Goal: Leave review/rating: Leave review/rating

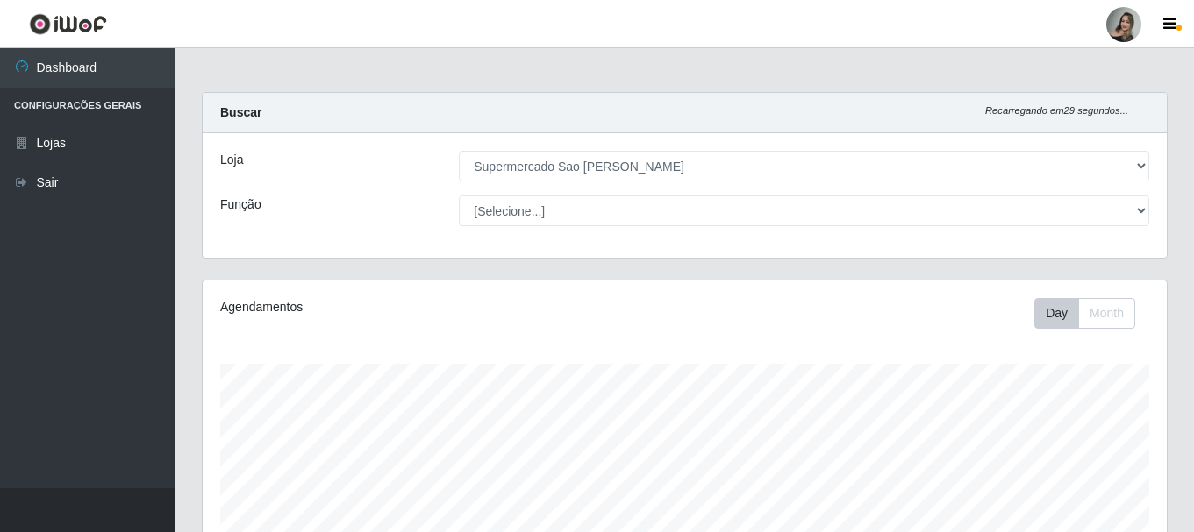
select select "383"
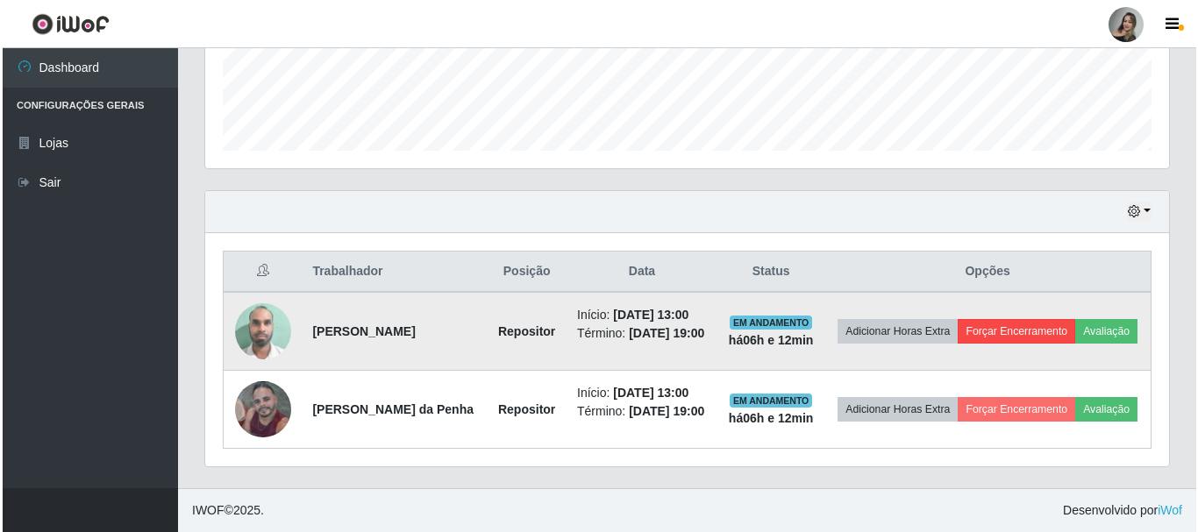
scroll to position [364, 964]
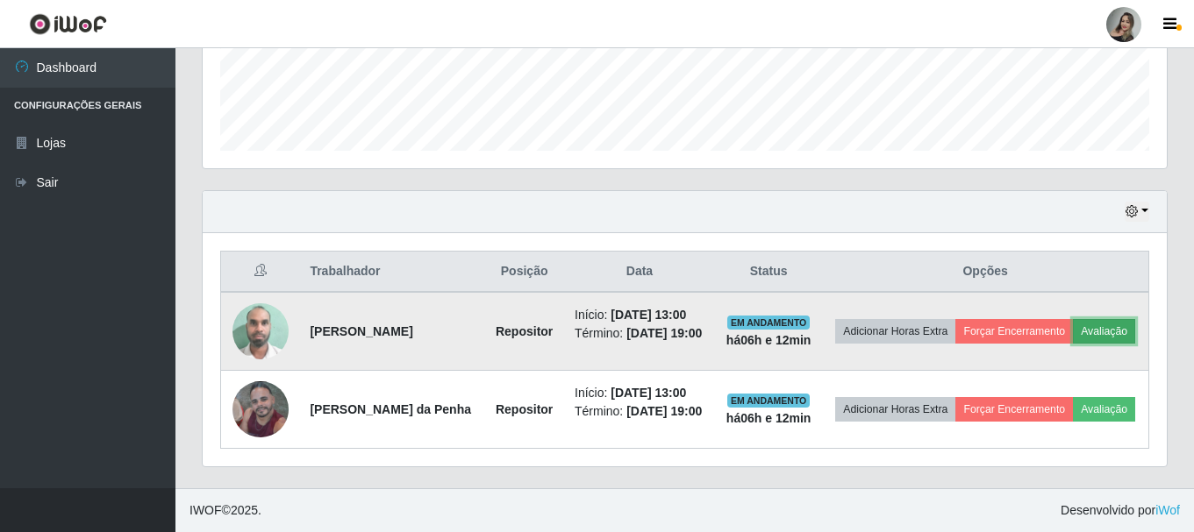
click at [1073, 329] on button "Avaliação" at bounding box center [1104, 331] width 62 height 25
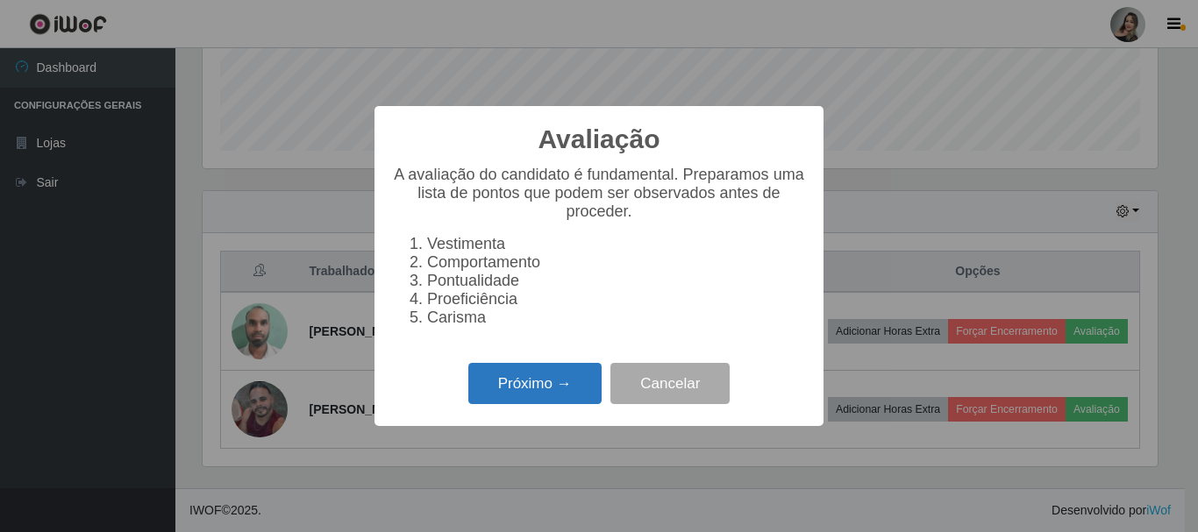
click at [505, 401] on button "Próximo →" at bounding box center [534, 383] width 133 height 41
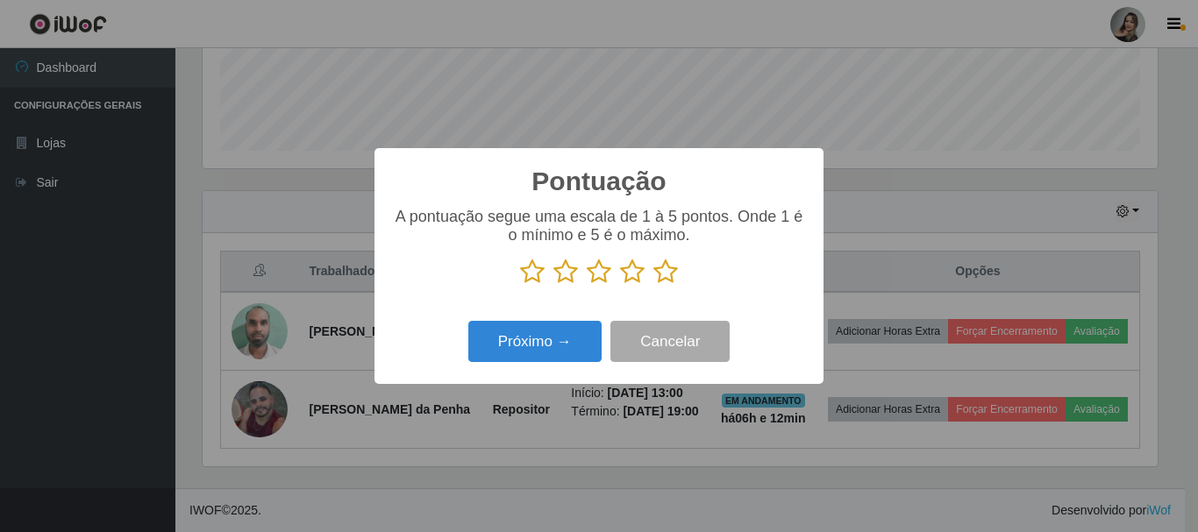
click at [631, 277] on icon at bounding box center [632, 272] width 25 height 26
click at [620, 285] on input "radio" at bounding box center [620, 285] width 0 height 0
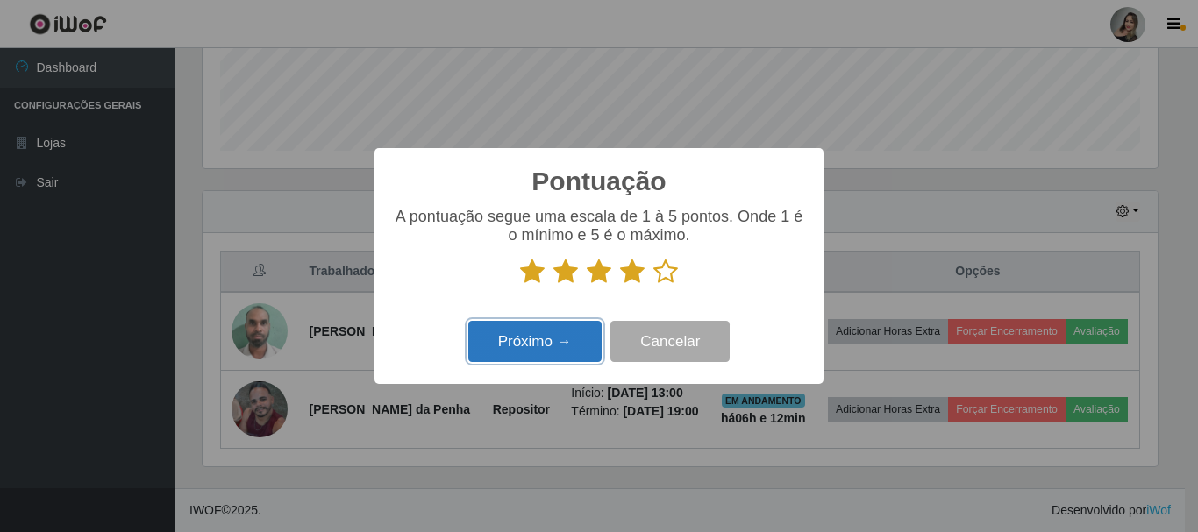
click at [558, 349] on button "Próximo →" at bounding box center [534, 341] width 133 height 41
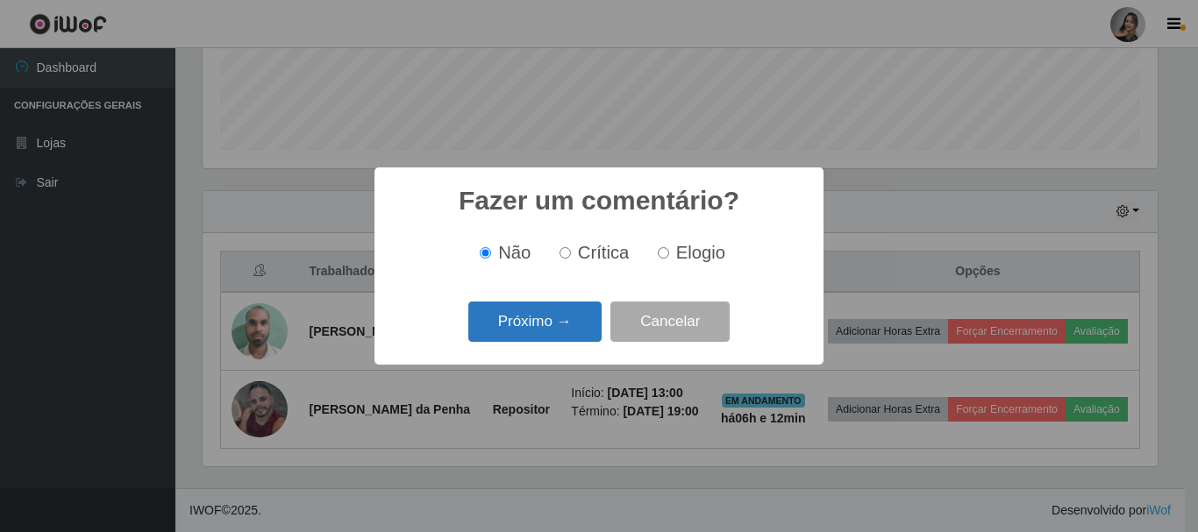
click at [576, 316] on button "Próximo →" at bounding box center [534, 322] width 133 height 41
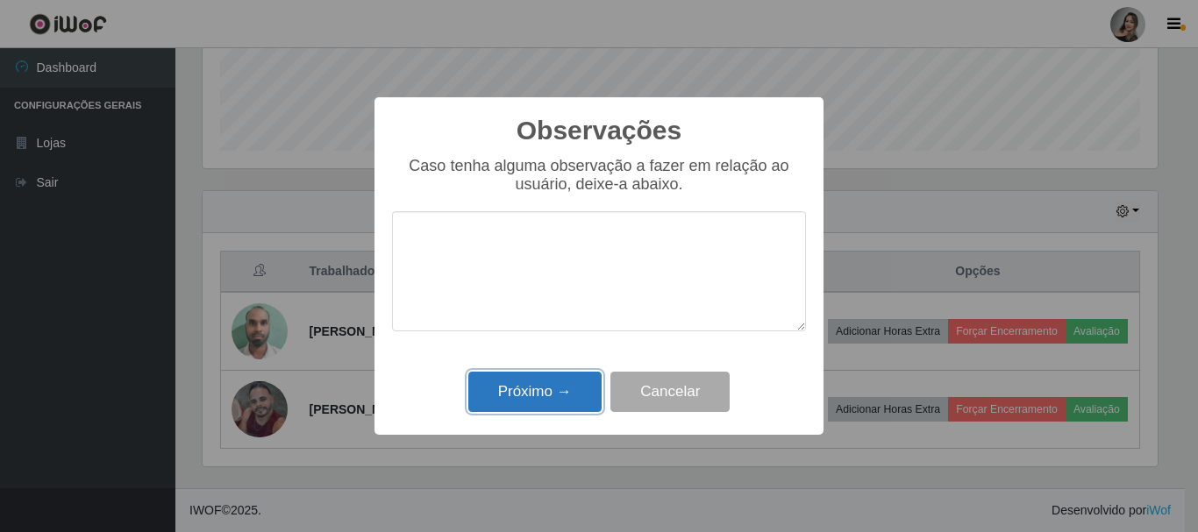
click at [550, 388] on button "Próximo →" at bounding box center [534, 392] width 133 height 41
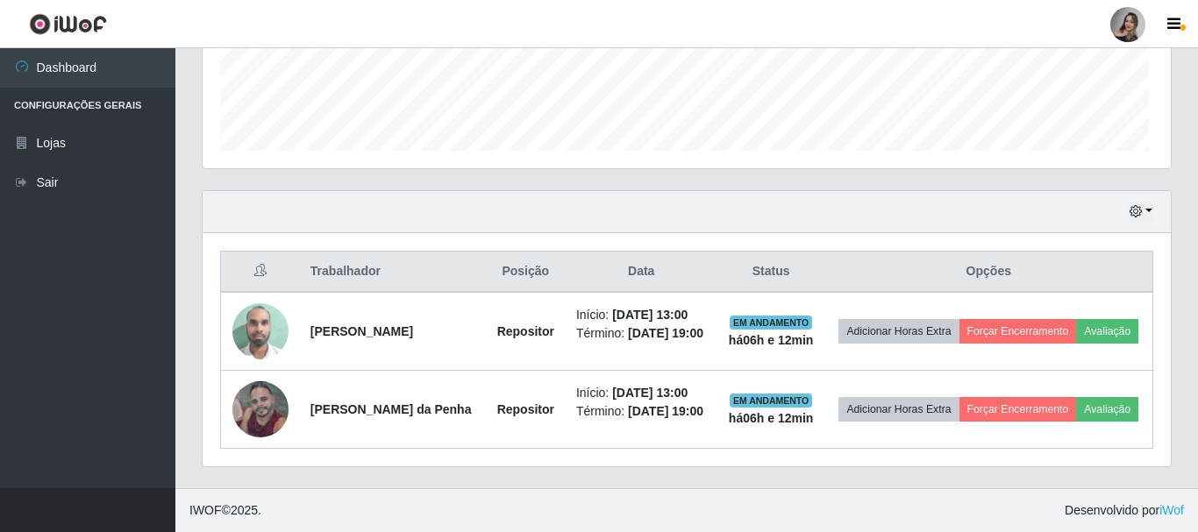
scroll to position [364, 964]
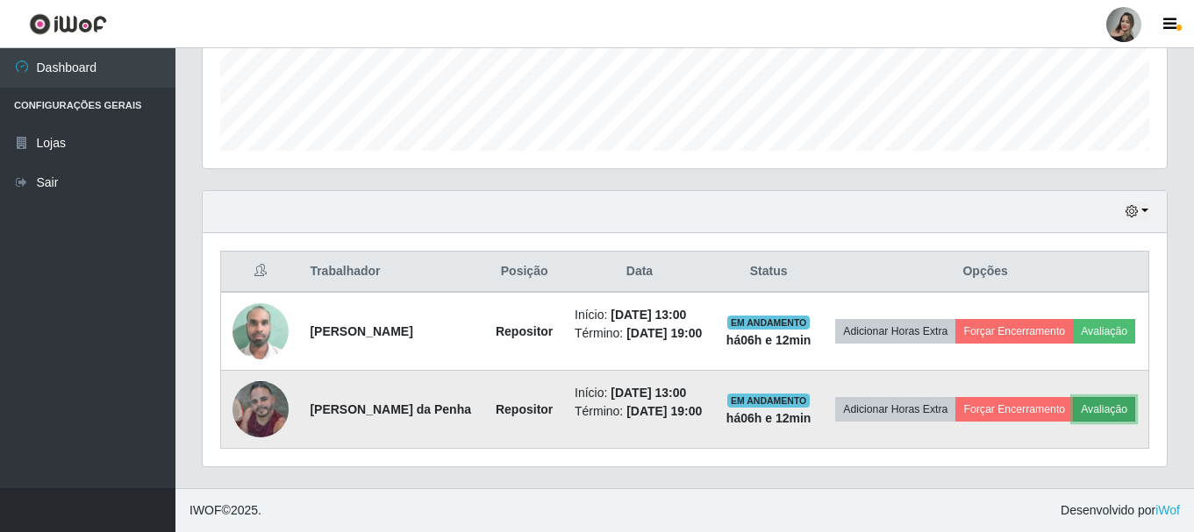
click at [1073, 412] on button "Avaliação" at bounding box center [1104, 409] width 62 height 25
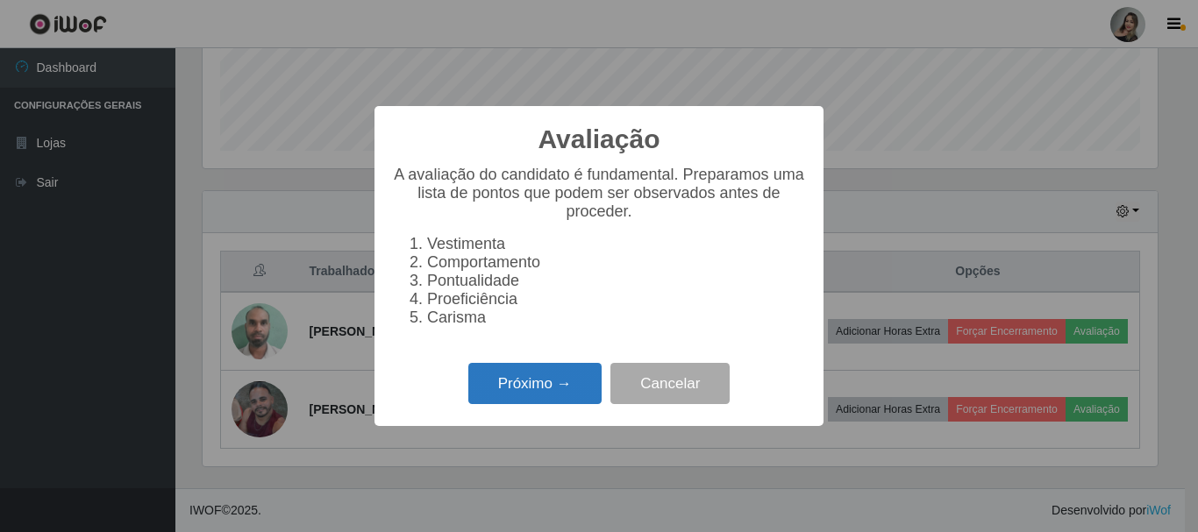
click at [573, 404] on button "Próximo →" at bounding box center [534, 383] width 133 height 41
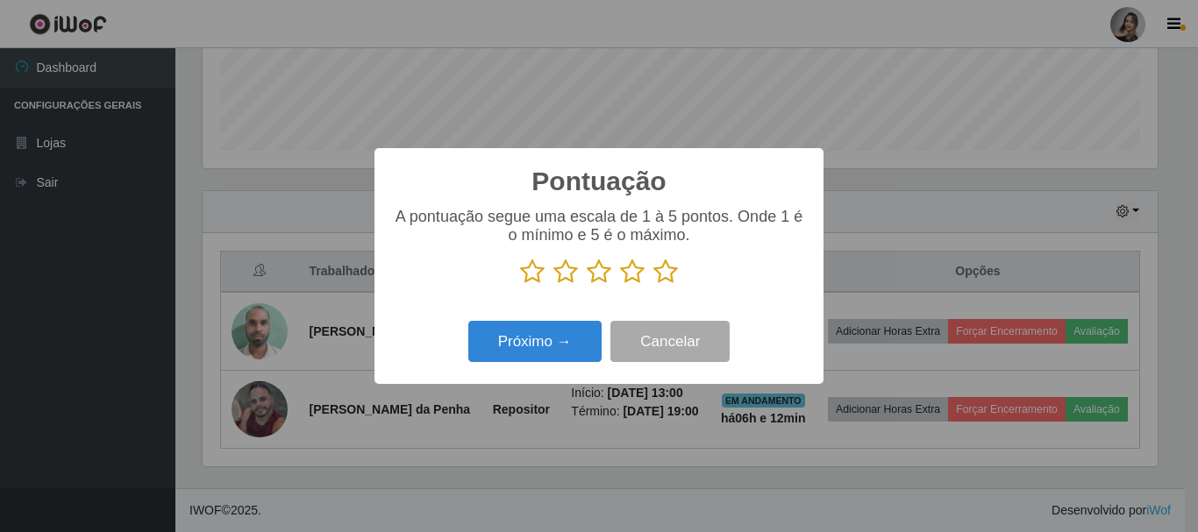
scroll to position [876644, 876053]
click at [602, 277] on icon at bounding box center [599, 272] width 25 height 26
click at [587, 285] on input "radio" at bounding box center [587, 285] width 0 height 0
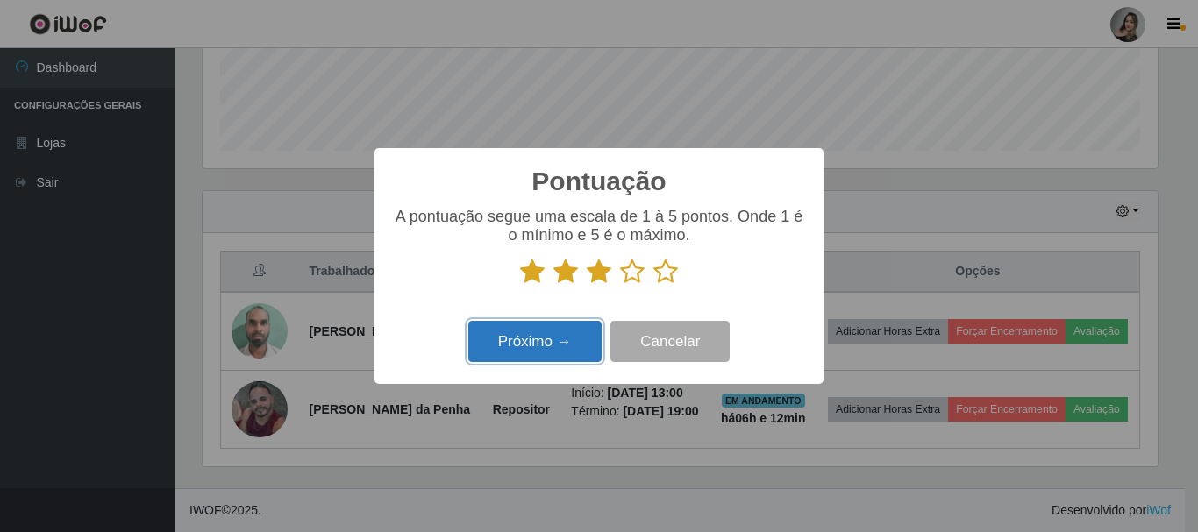
click at [567, 340] on button "Próximo →" at bounding box center [534, 341] width 133 height 41
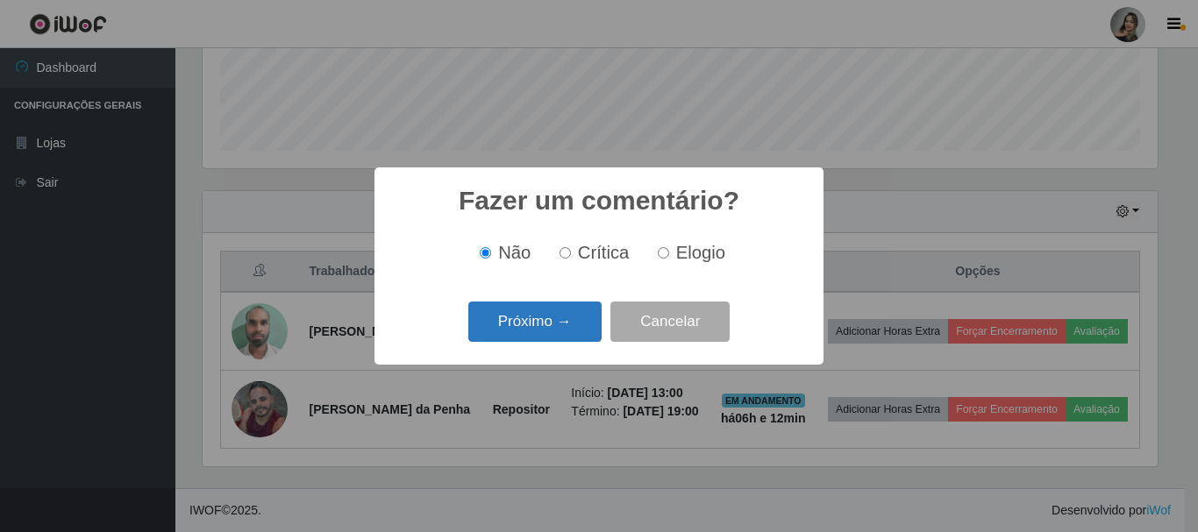
click at [553, 333] on button "Próximo →" at bounding box center [534, 322] width 133 height 41
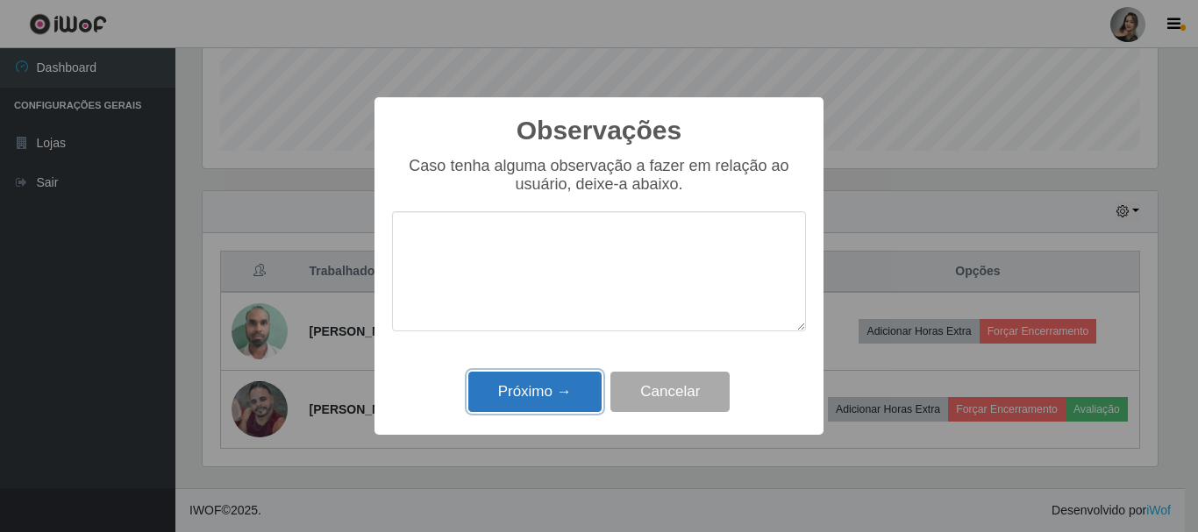
click at [554, 402] on button "Próximo →" at bounding box center [534, 392] width 133 height 41
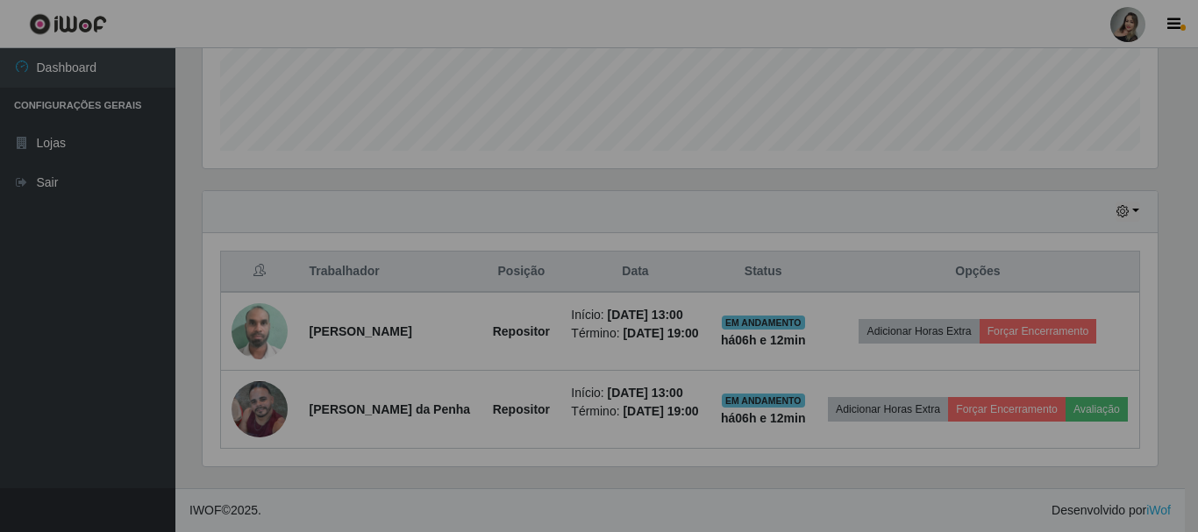
scroll to position [364, 964]
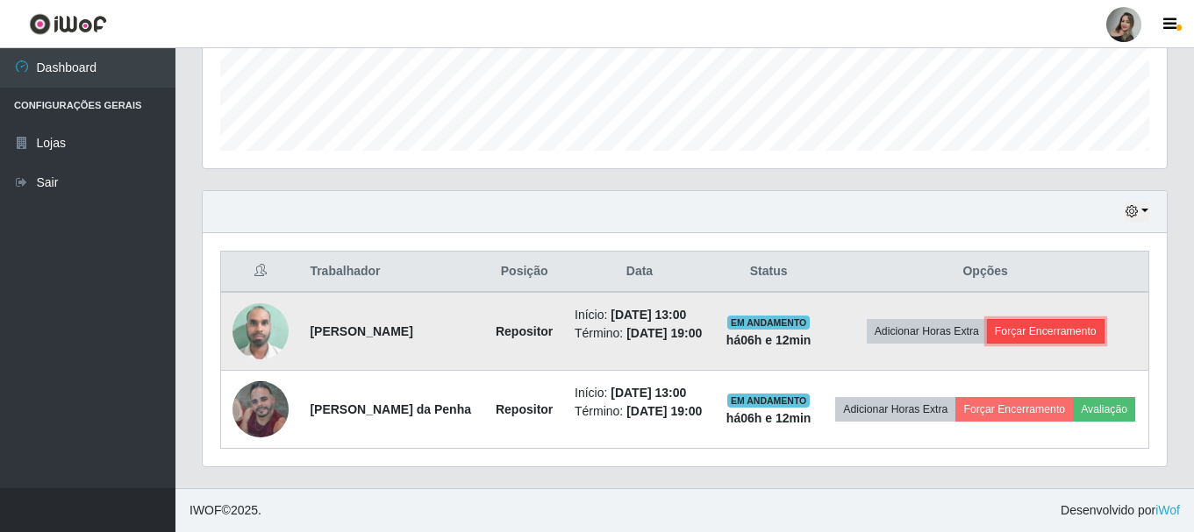
click at [1044, 319] on button "Forçar Encerramento" at bounding box center [1046, 331] width 118 height 25
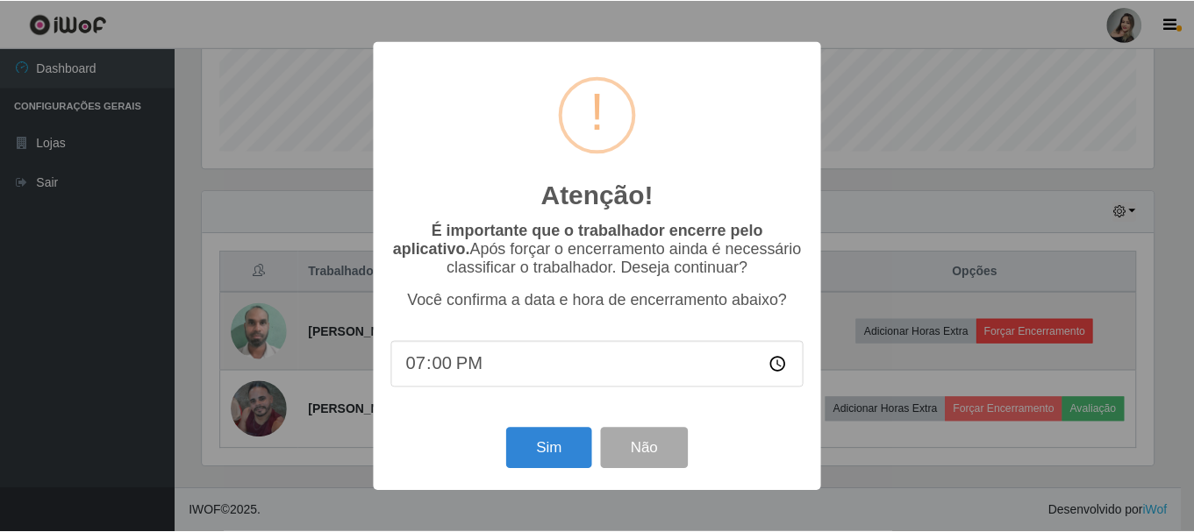
scroll to position [364, 955]
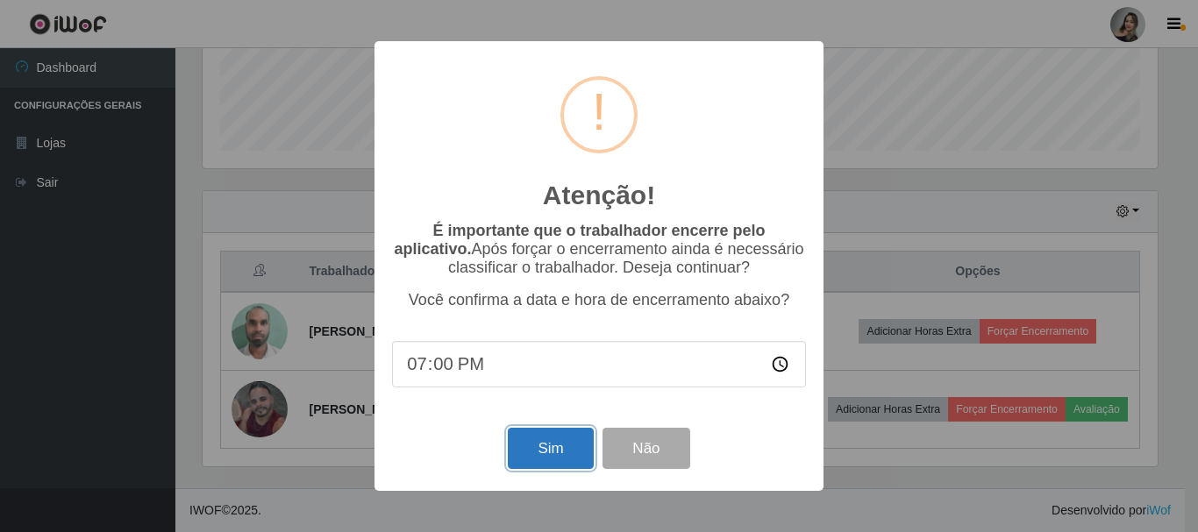
click at [584, 445] on button "Sim" at bounding box center [550, 448] width 85 height 41
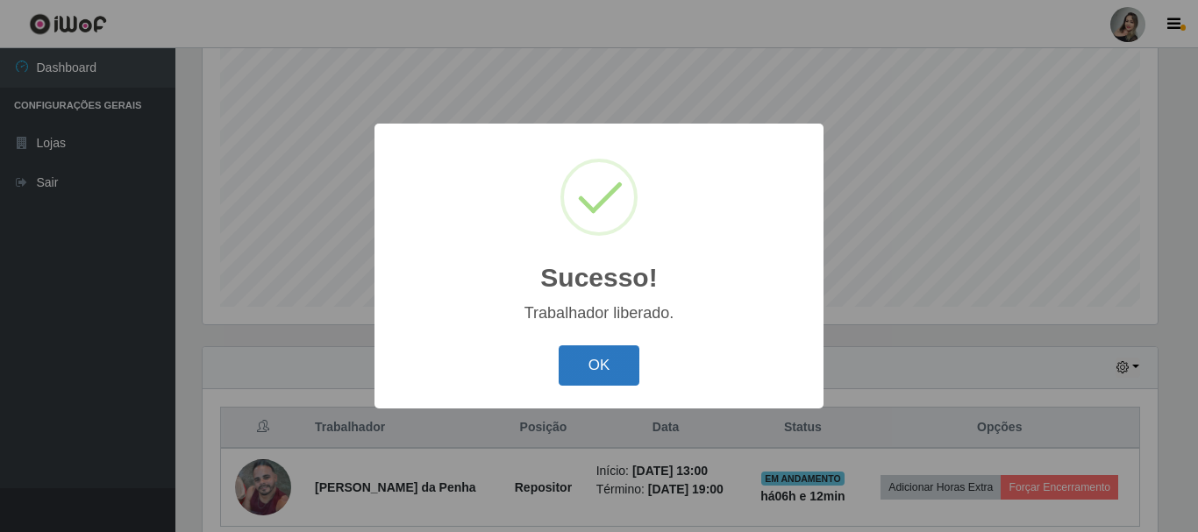
click at [597, 369] on button "OK" at bounding box center [600, 366] width 82 height 41
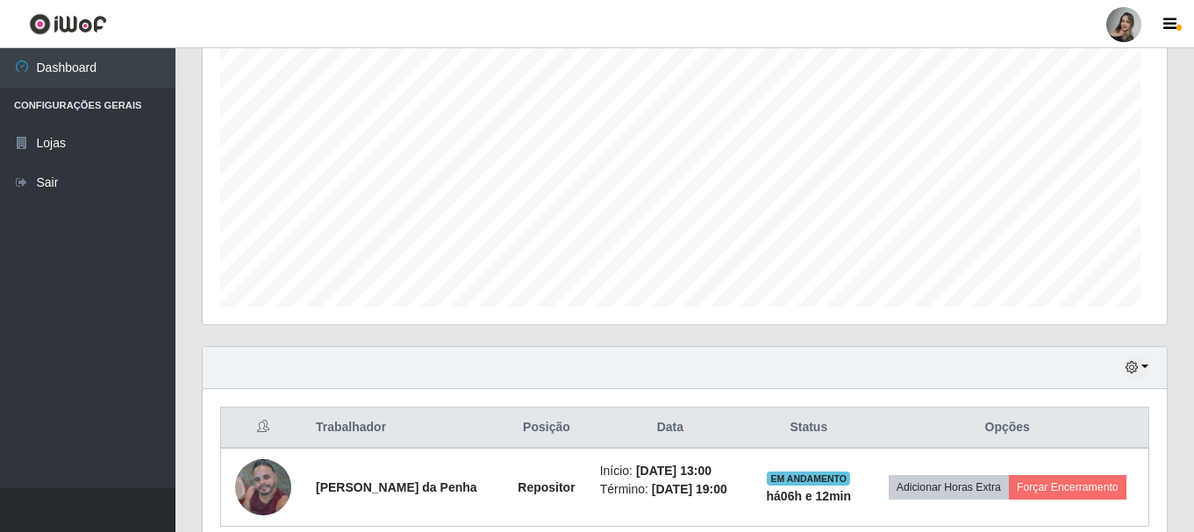
scroll to position [364, 964]
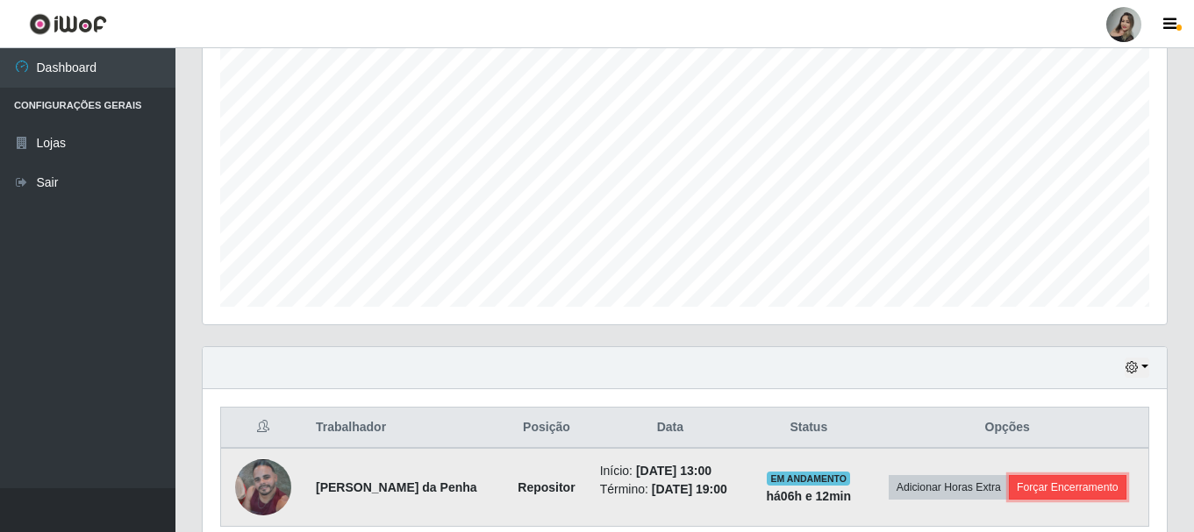
click at [1068, 487] on button "Forçar Encerramento" at bounding box center [1068, 487] width 118 height 25
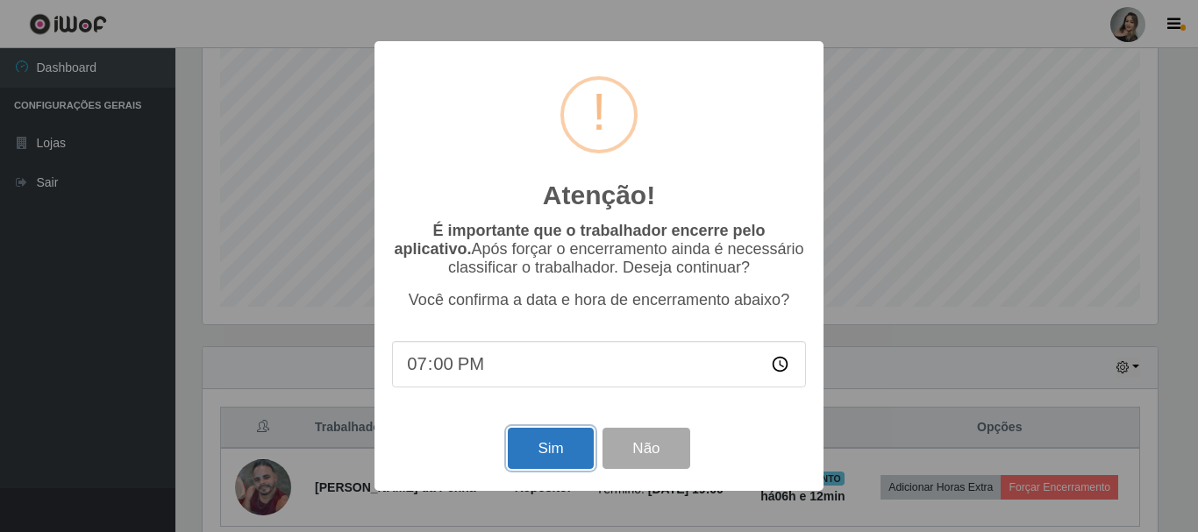
click at [530, 443] on button "Sim" at bounding box center [550, 448] width 85 height 41
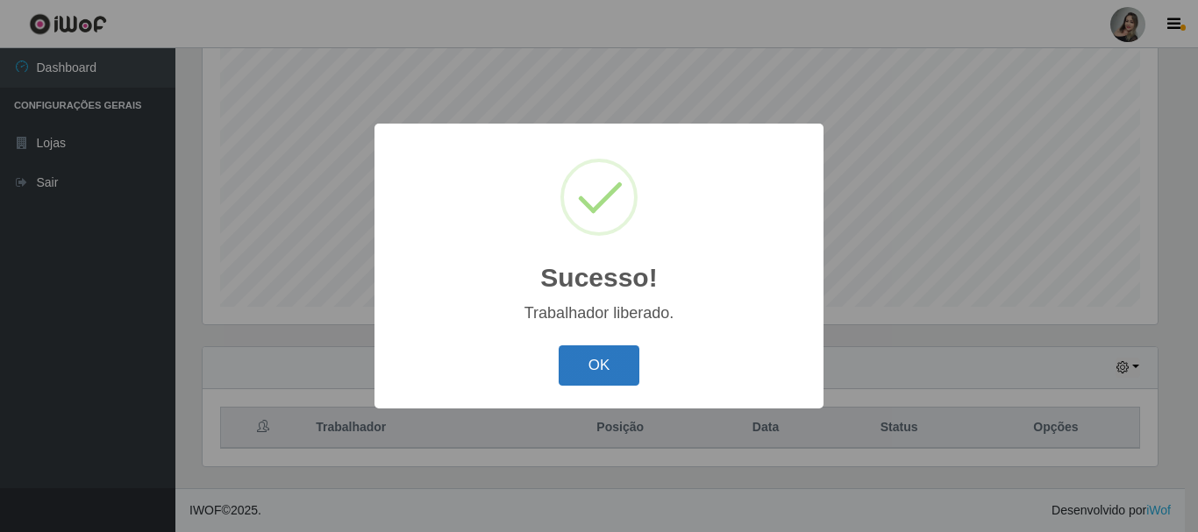
click at [621, 368] on button "OK" at bounding box center [600, 366] width 82 height 41
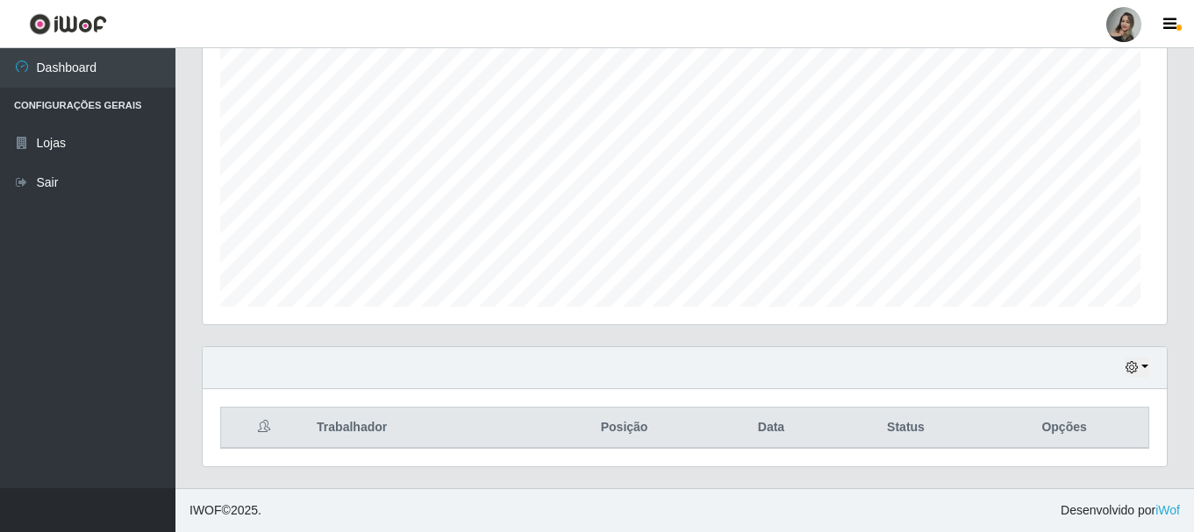
scroll to position [0, 0]
